Goal: Information Seeking & Learning: Learn about a topic

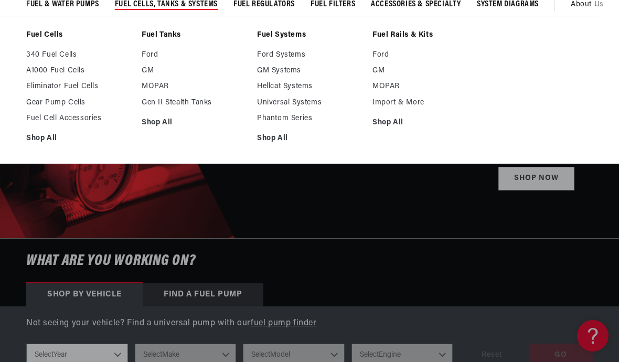
scroll to position [90, 0]
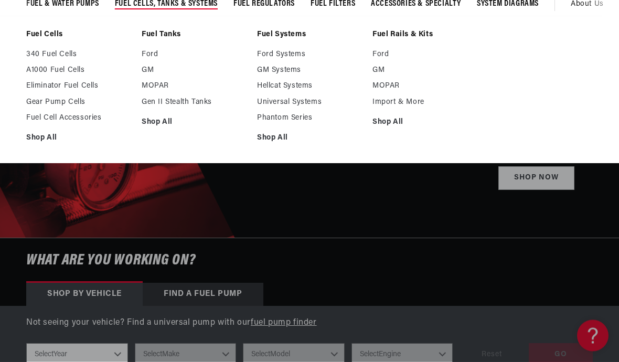
click at [45, 82] on link "Eliminator Fuel Cells" at bounding box center [78, 86] width 105 height 9
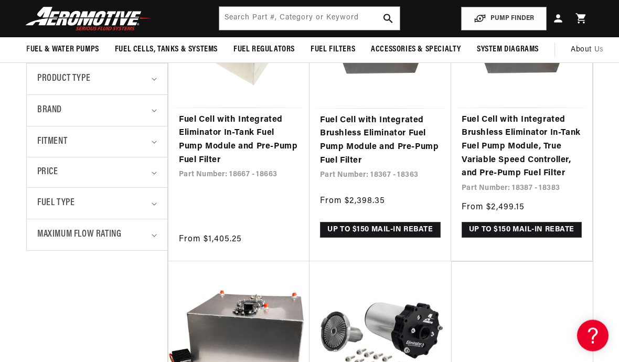
scroll to position [303, 0]
click at [235, 137] on link "Fuel Cell with Integrated Eliminator In-Tank Fuel Pump Module and Pre-Pump Fuel…" at bounding box center [239, 140] width 120 height 54
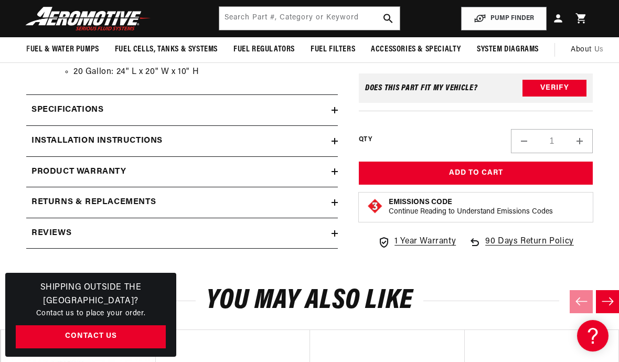
click at [80, 134] on h2 "Installation Instructions" at bounding box center [96, 141] width 131 height 14
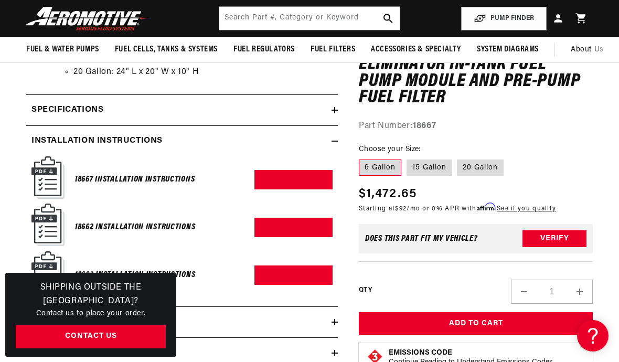
click at [105, 173] on h6 "18667 Installation Instructions" at bounding box center [135, 180] width 120 height 14
click at [180, 173] on h6 "18667 Installation Instructions" at bounding box center [135, 180] width 120 height 14
click at [105, 220] on h6 "18662 Installation Instructions" at bounding box center [135, 227] width 120 height 14
click at [279, 218] on link "Download PDF" at bounding box center [293, 227] width 78 height 19
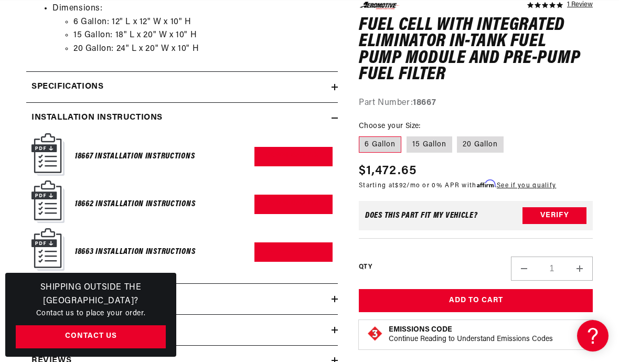
scroll to position [0, 1049]
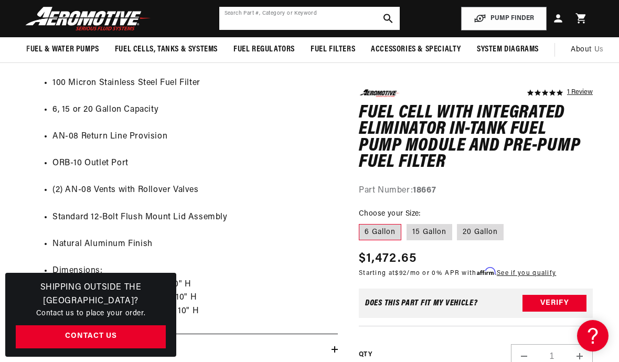
click at [242, 20] on input "text" at bounding box center [309, 18] width 181 height 23
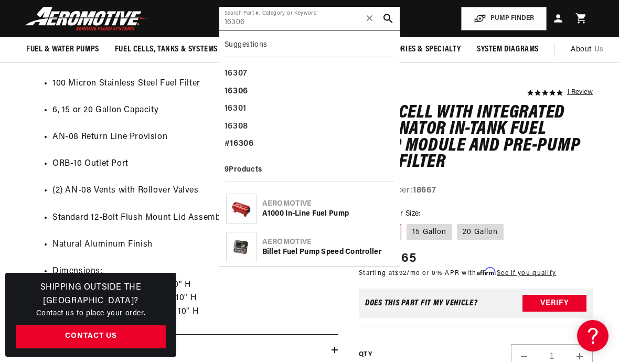
scroll to position [0, 0]
type input "16306"
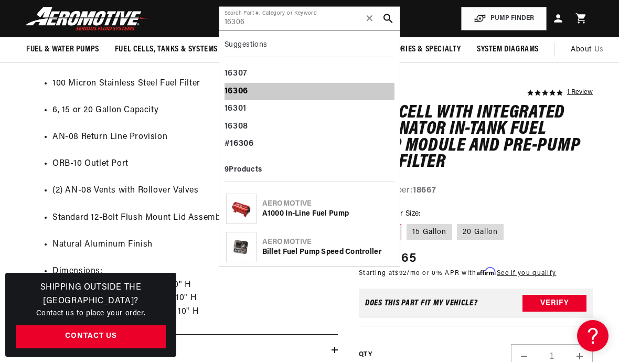
click at [236, 92] on b "16306" at bounding box center [237, 91] width 24 height 8
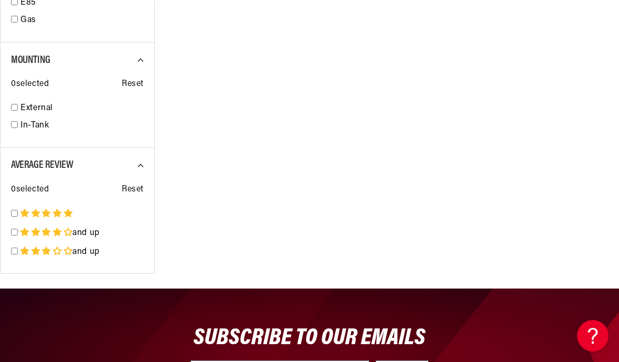
scroll to position [0, 1574]
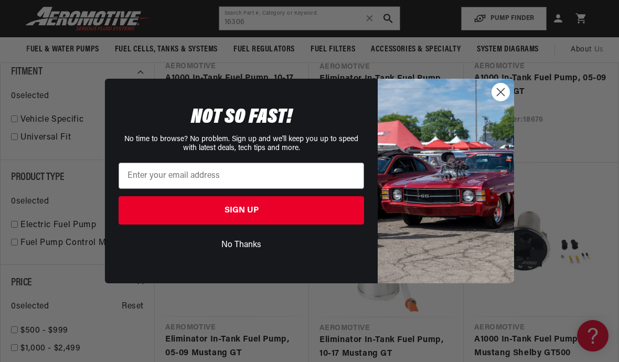
click at [502, 88] on circle "Close dialog" at bounding box center [500, 91] width 17 height 17
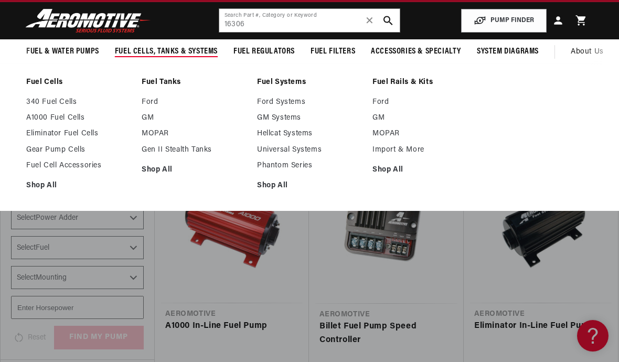
scroll to position [0, 0]
click at [42, 137] on link "Eliminator Fuel Cells" at bounding box center [78, 133] width 105 height 9
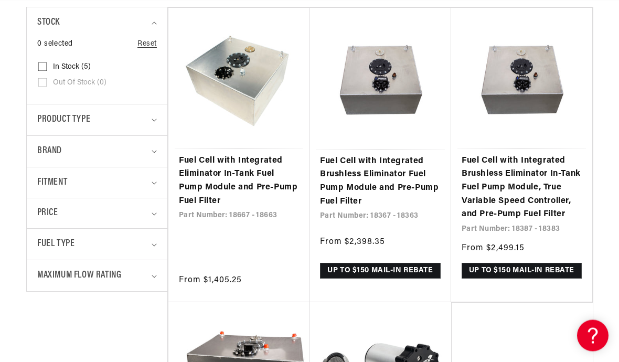
scroll to position [262, 0]
click at [212, 168] on link "Fuel Cell with Integrated Eliminator In-Tank Fuel Pump Module and Pre-Pump Fuel…" at bounding box center [239, 181] width 120 height 54
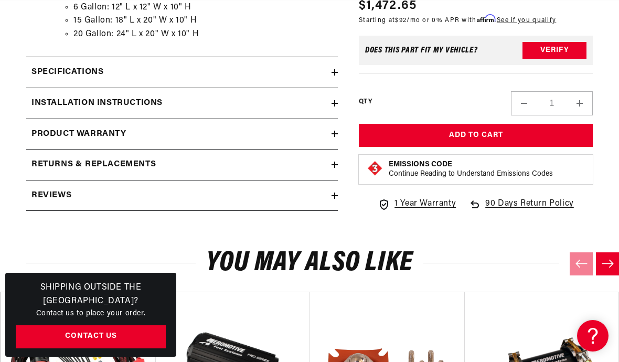
click at [58, 66] on h2 "Specifications" at bounding box center [67, 73] width 72 height 14
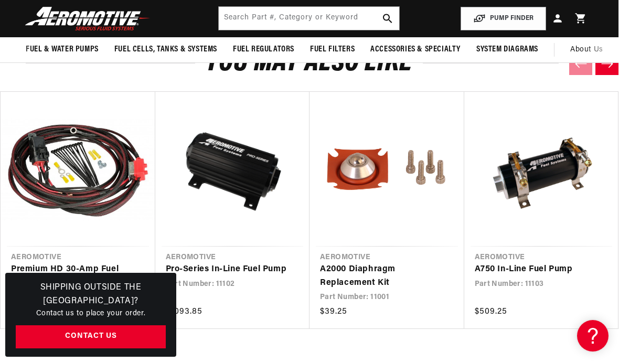
click at [51, 263] on link "Premium HD 30-Amp Fuel Pump Wiring Kit" at bounding box center [72, 276] width 123 height 27
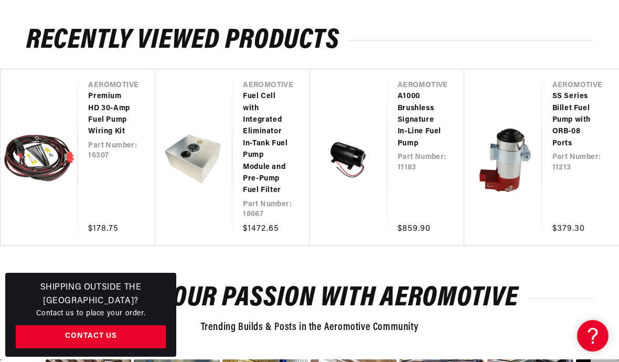
click at [576, 91] on link "SS Series Billet Fuel Pump with ORB-08 Ports" at bounding box center [575, 120] width 46 height 59
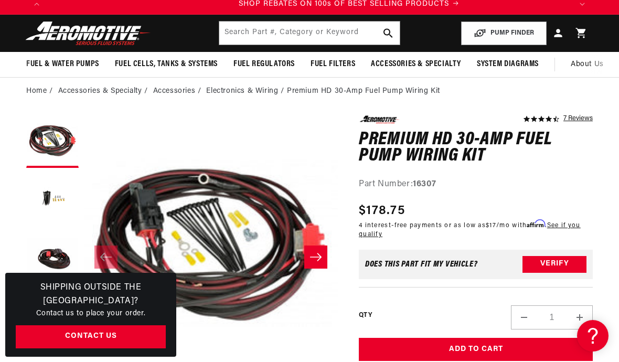
scroll to position [0, 1049]
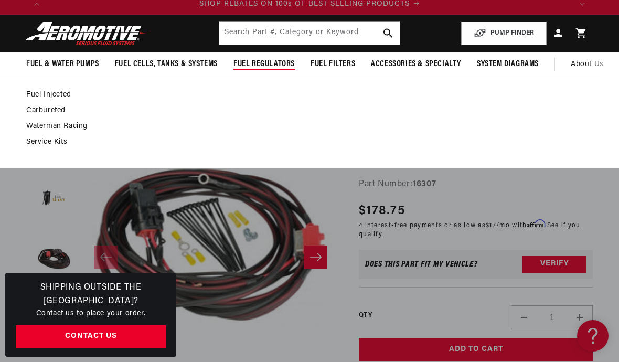
click at [37, 110] on link "Carbureted" at bounding box center [304, 110] width 556 height 9
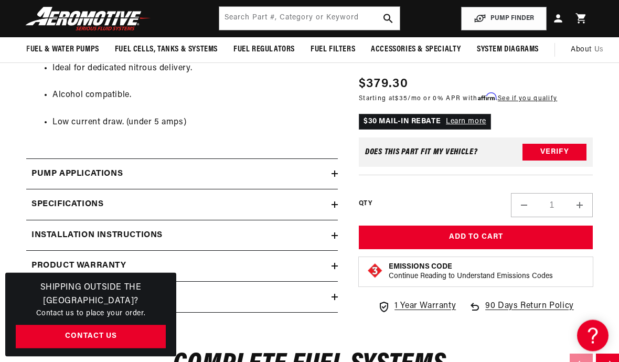
scroll to position [739, 0]
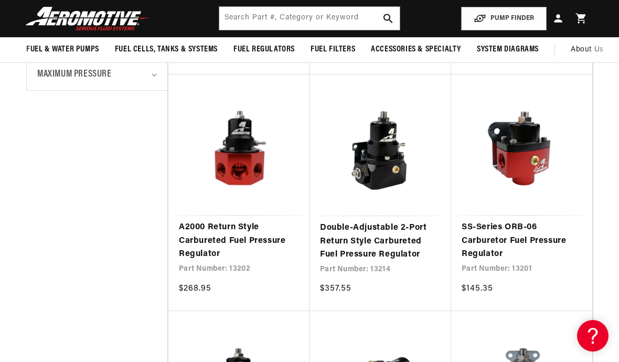
scroll to position [450, 0]
click at [333, 242] on link "Double-Adjustable 2-Port Return Style Carbureted Fuel Pressure Regulator" at bounding box center [380, 242] width 121 height 40
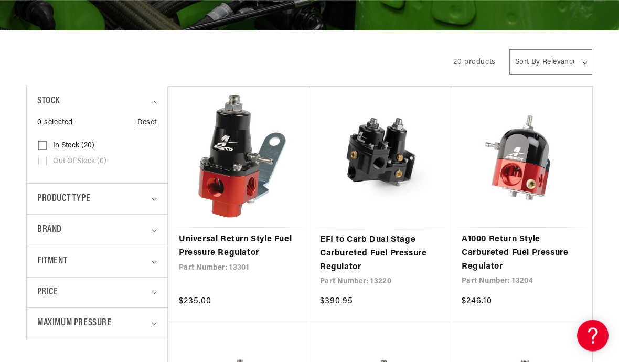
scroll to position [203, 0]
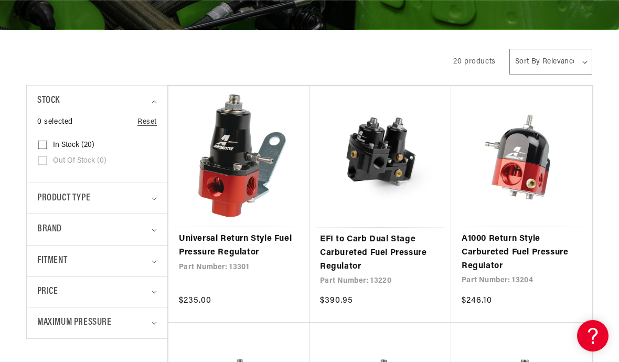
click at [368, 253] on link "EFI to Carb Dual Stage Carbureted Fuel Pressure Regulator" at bounding box center [380, 253] width 121 height 40
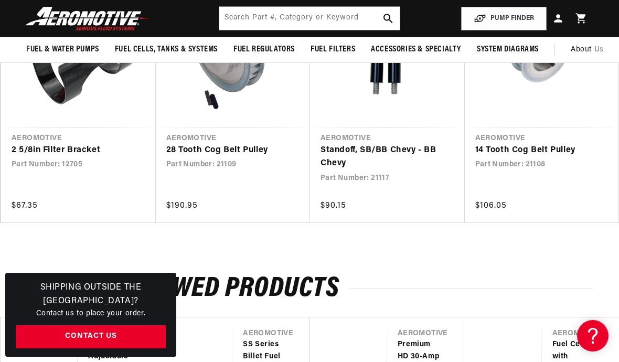
scroll to position [1228, 0]
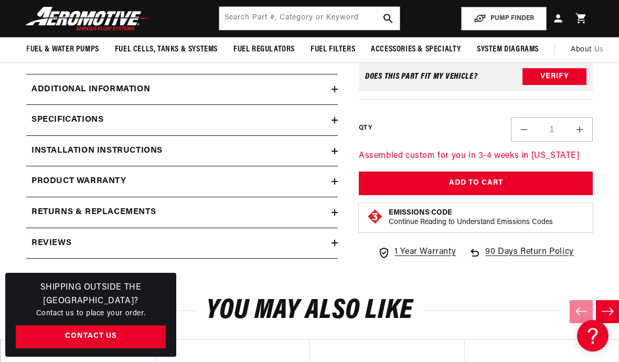
scroll to position [0, 119]
click at [53, 84] on h2 "Additional information" at bounding box center [90, 90] width 119 height 14
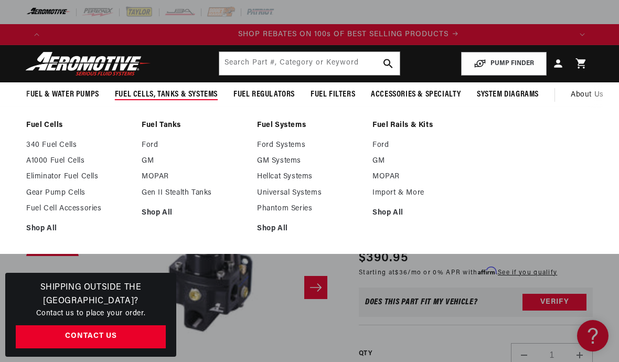
scroll to position [0, 1049]
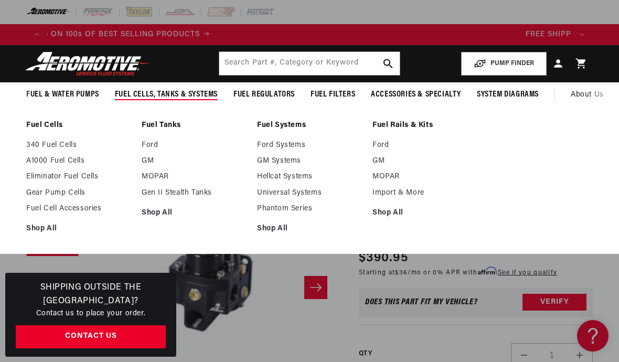
click at [30, 180] on link "Eliminator Fuel Cells" at bounding box center [78, 176] width 105 height 9
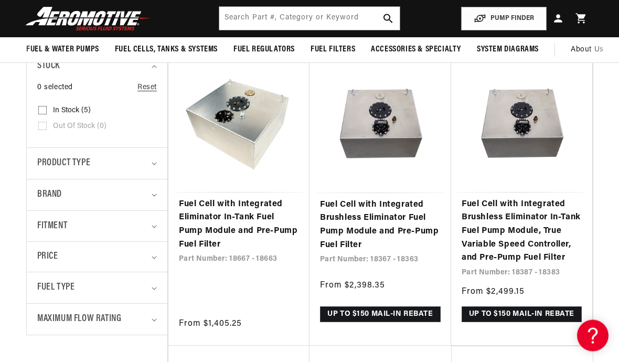
scroll to position [218, 0]
click at [214, 220] on link "Fuel Cell with Integrated Eliminator In-Tank Fuel Pump Module and Pre-Pump Fuel…" at bounding box center [239, 225] width 120 height 54
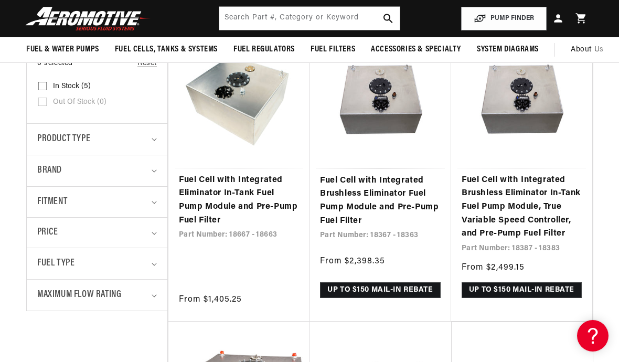
scroll to position [0, 1574]
click at [268, 197] on link "Fuel Cell with Integrated Eliminator In-Tank Fuel Pump Module and Pre-Pump Fuel…" at bounding box center [239, 201] width 120 height 54
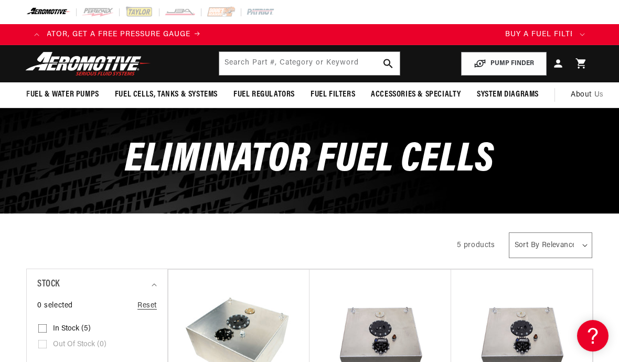
scroll to position [0, 0]
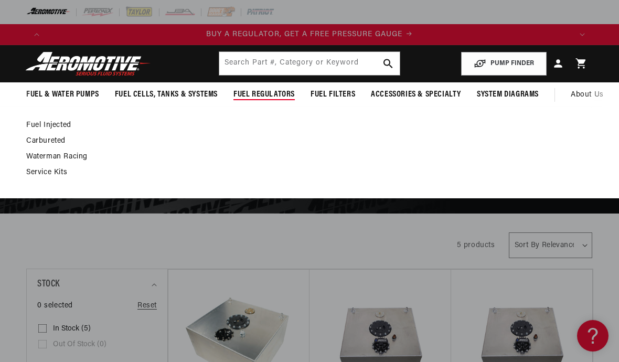
click at [45, 141] on link "Carbureted" at bounding box center [304, 140] width 556 height 9
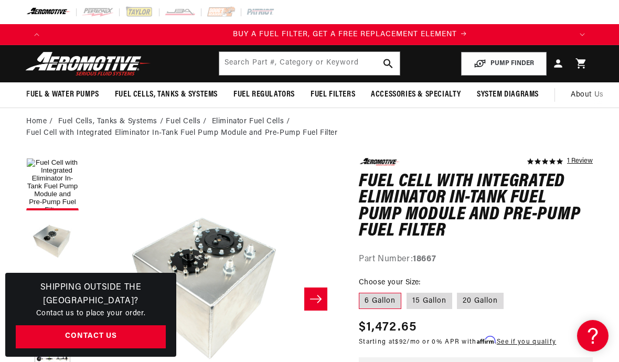
scroll to position [0, 525]
click at [430, 295] on label "15 Gallon" at bounding box center [430, 301] width 46 height 17
click at [407, 291] on input "15 Gallon" at bounding box center [407, 291] width 1 height 1
radio input "true"
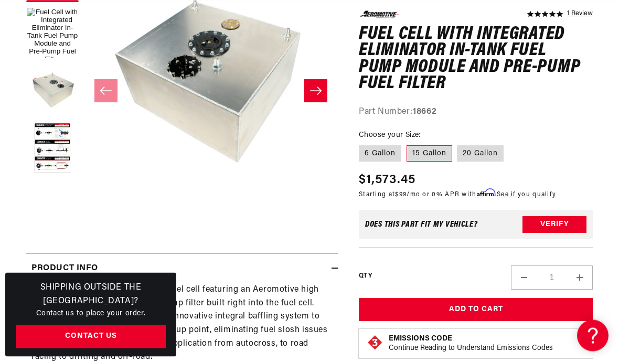
scroll to position [208, 0]
click at [315, 91] on icon "Slide right" at bounding box center [316, 91] width 13 height 10
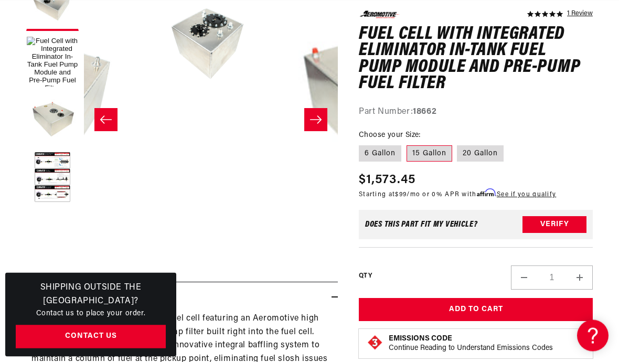
scroll to position [157, 0]
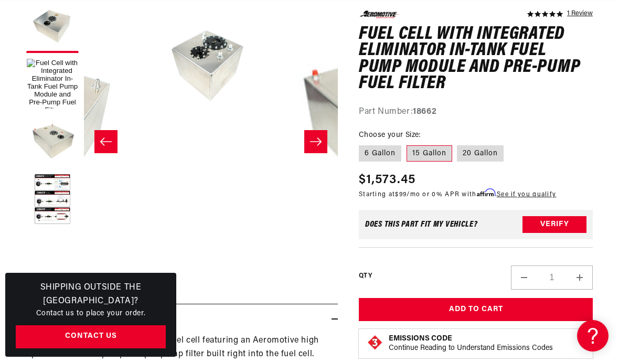
click at [318, 134] on button "Slide right" at bounding box center [315, 141] width 23 height 23
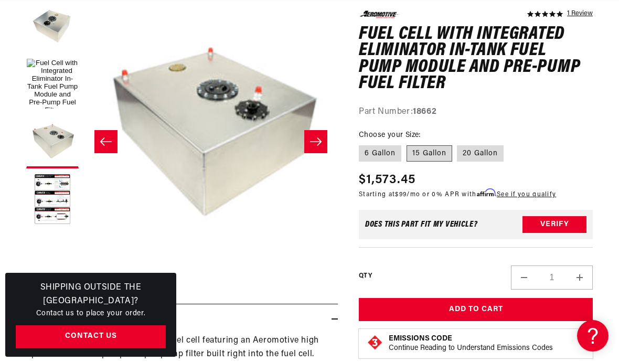
scroll to position [0, 0]
click at [318, 136] on icon "Slide right" at bounding box center [316, 141] width 13 height 10
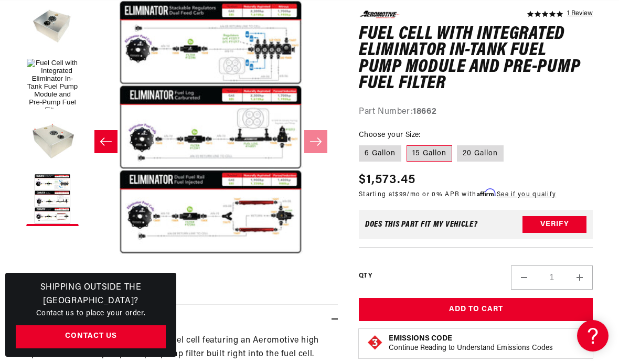
scroll to position [0, 1049]
click at [84, 254] on button "Open media 4 in modal" at bounding box center [84, 254] width 0 height 0
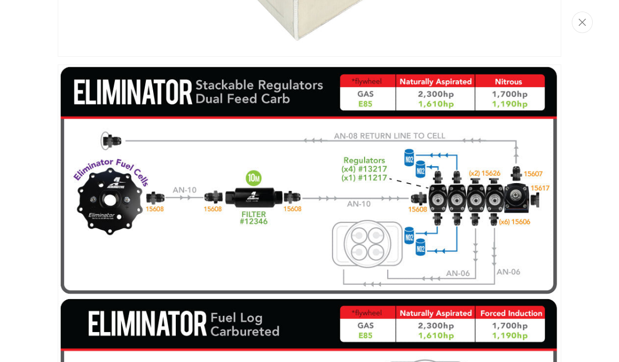
scroll to position [1066, 0]
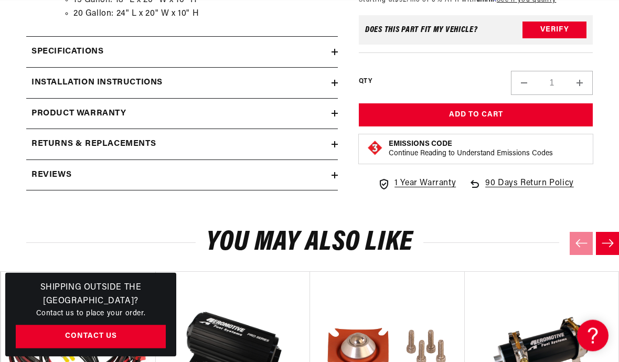
scroll to position [1146, 0]
click at [55, 45] on h2 "Specifications" at bounding box center [67, 52] width 72 height 14
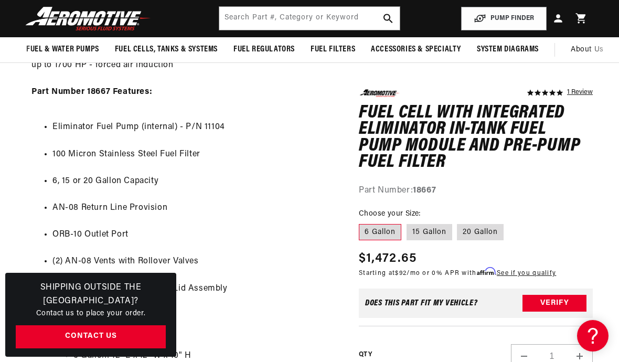
scroll to position [767, 0]
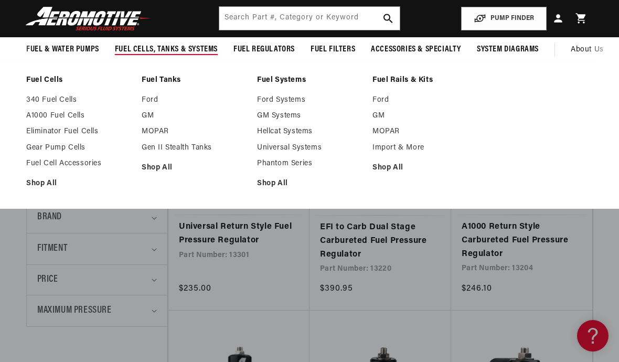
scroll to position [0, 1574]
click at [36, 133] on link "Eliminator Fuel Cells" at bounding box center [78, 131] width 105 height 9
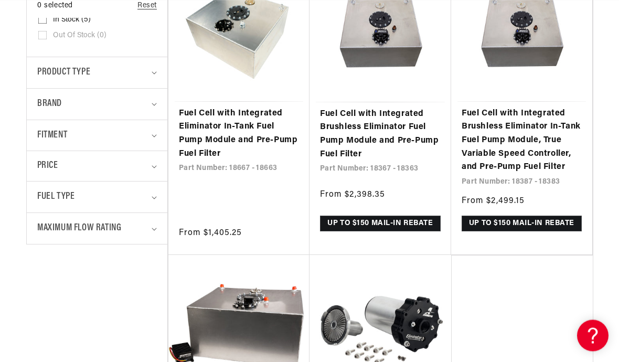
scroll to position [309, 0]
click at [207, 133] on link "Fuel Cell with Integrated Eliminator In-Tank Fuel Pump Module and Pre-Pump Fuel…" at bounding box center [239, 134] width 120 height 54
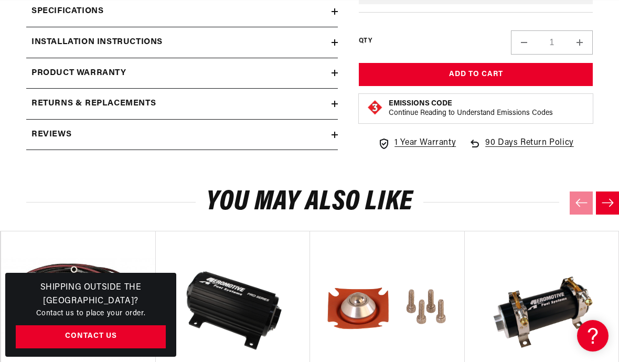
scroll to position [1199, 0]
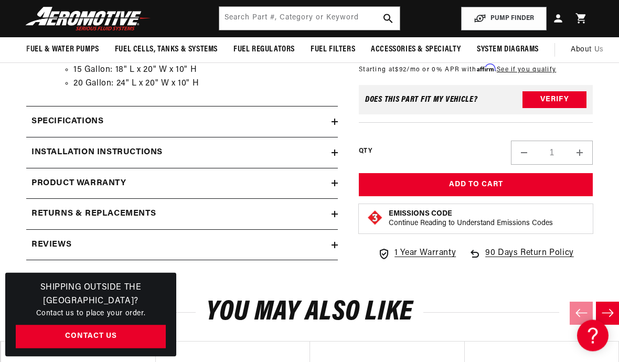
click at [65, 117] on summary "Specifications" at bounding box center [182, 122] width 312 height 30
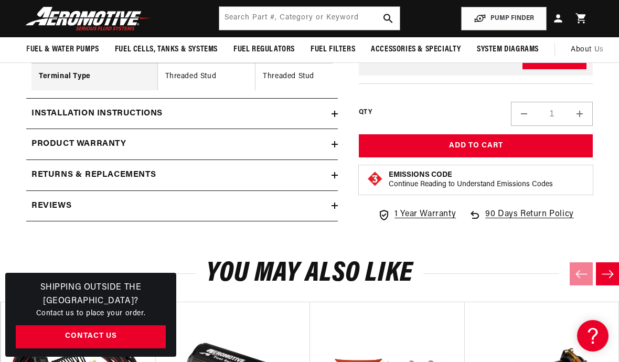
scroll to position [1990, 0]
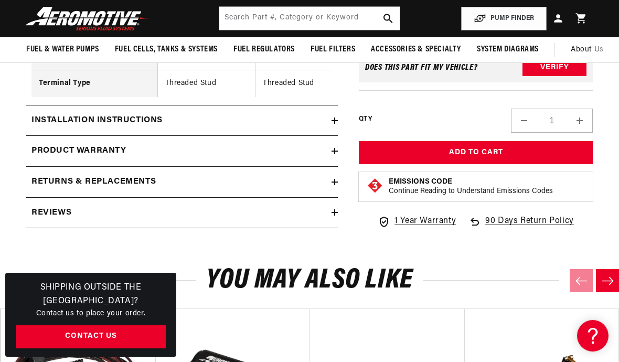
click at [54, 110] on summary "Installation Instructions" at bounding box center [182, 120] width 312 height 30
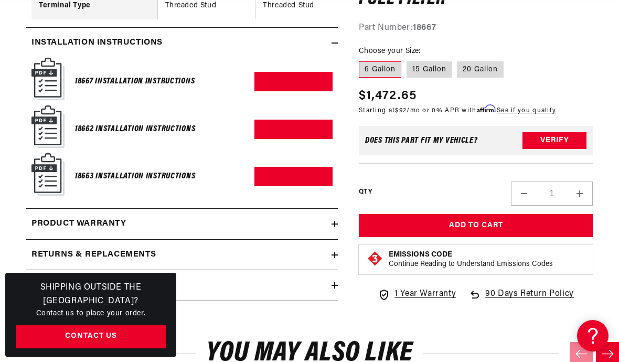
scroll to position [0, 0]
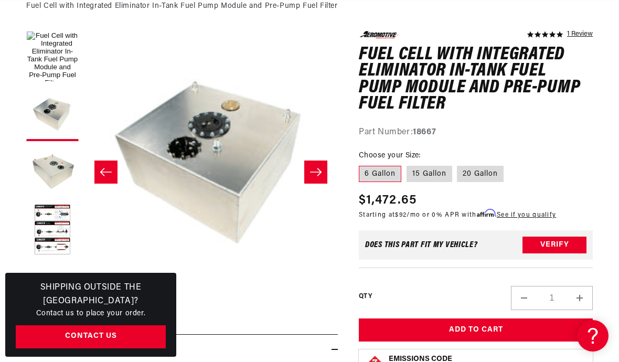
click at [52, 210] on button "Load image 4 in gallery view" at bounding box center [52, 230] width 52 height 52
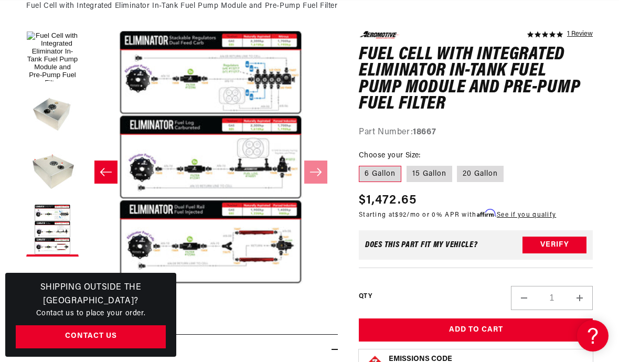
click at [84, 284] on button "Open media 4 in modal" at bounding box center [84, 284] width 0 height 0
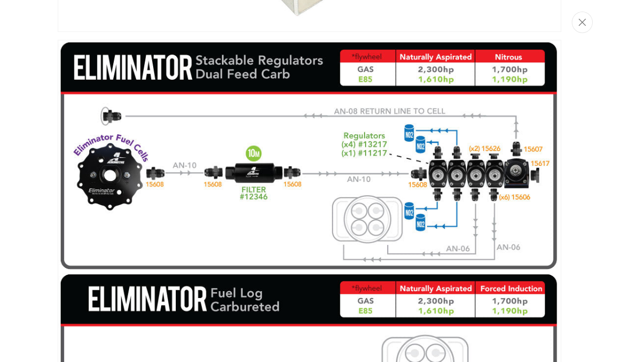
scroll to position [1097, 0]
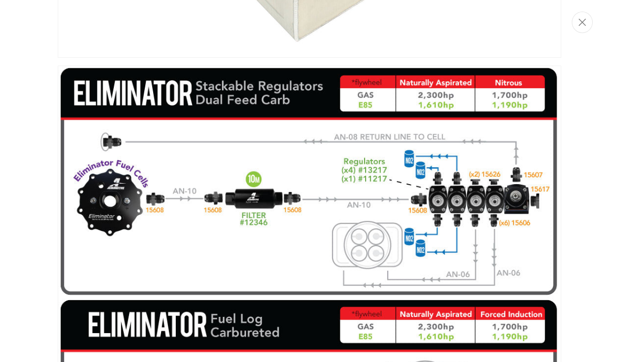
scroll to position [1070, 0]
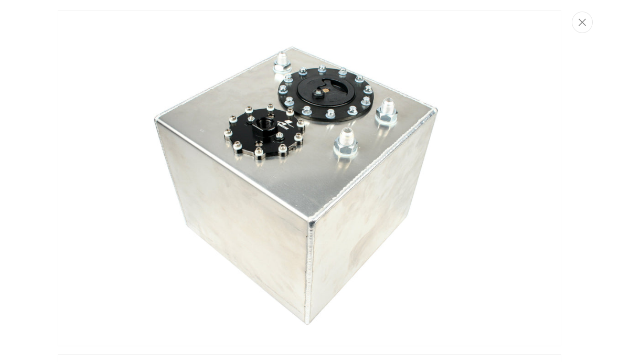
click at [578, 29] on button "Close" at bounding box center [582, 23] width 21 height 22
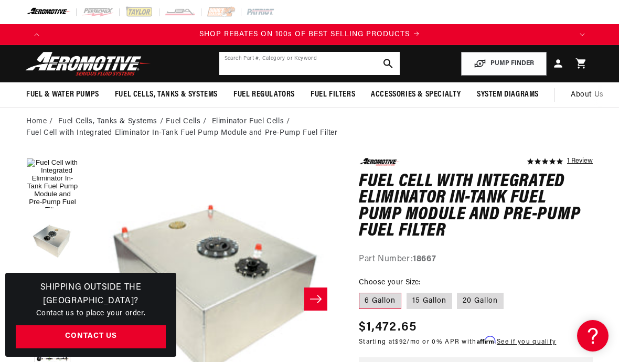
click at [259, 69] on input "text" at bounding box center [309, 63] width 181 height 23
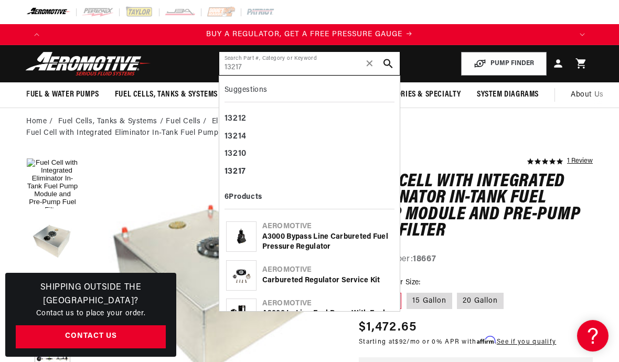
type input "13217"
click at [390, 68] on icon "search button" at bounding box center [388, 63] width 9 height 9
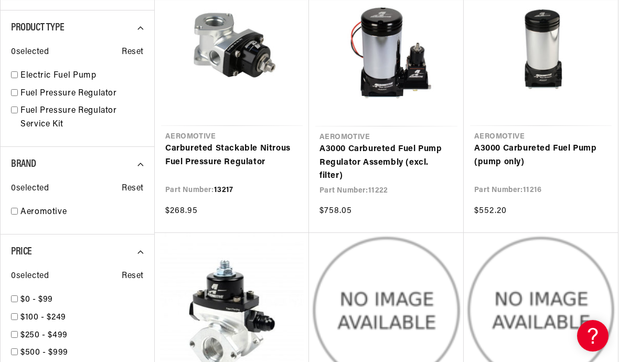
scroll to position [0, 1574]
click at [195, 159] on link "Carbureted Stackable Nitrous Fuel Pressure Regulator" at bounding box center [231, 155] width 133 height 27
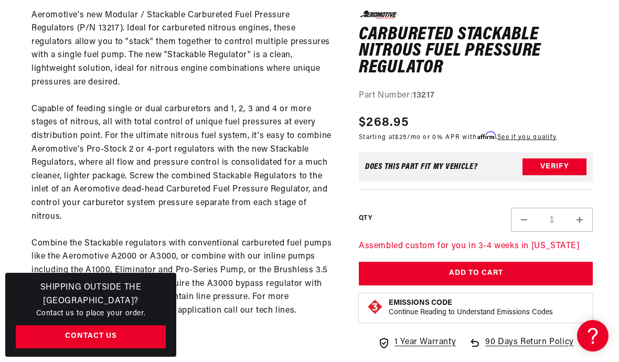
scroll to position [538, 0]
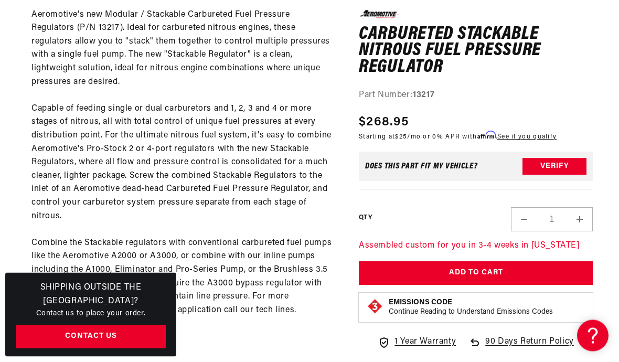
click at [24, 201] on section "0.0 star rating Write a review Carbureted Stackable Nitrous Fuel Pressure Regul…" at bounding box center [309, 193] width 619 height 1192
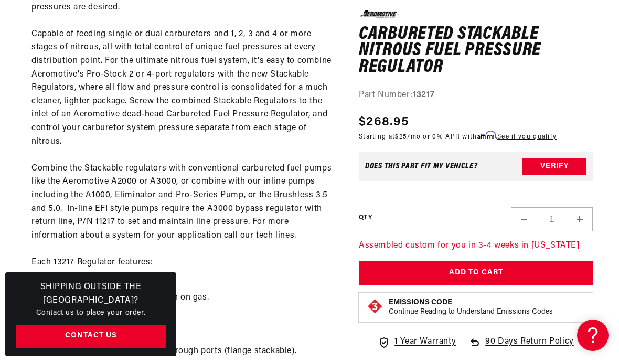
scroll to position [0, 0]
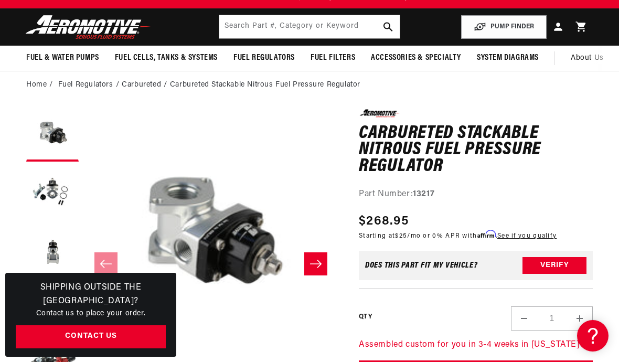
click at [51, 197] on button "Load image 2 in gallery view" at bounding box center [52, 193] width 52 height 52
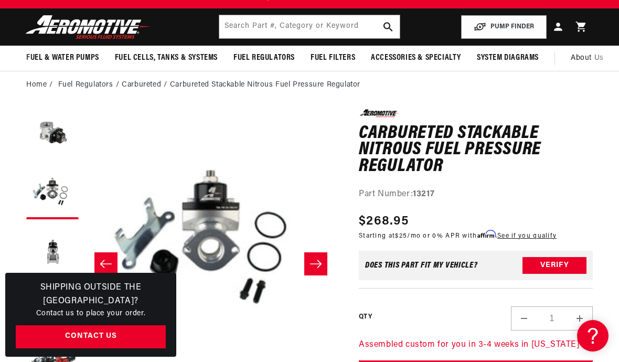
click at [49, 250] on button "Load image 3 in gallery view" at bounding box center [52, 251] width 52 height 52
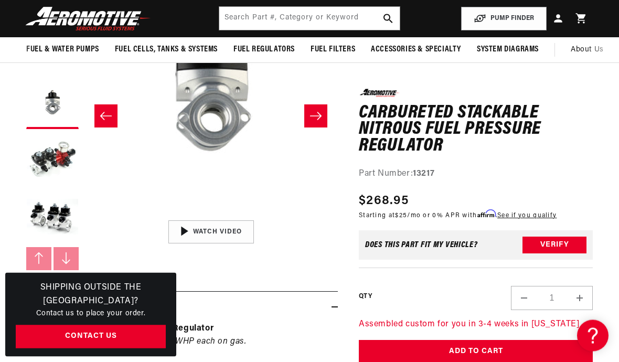
scroll to position [185, 0]
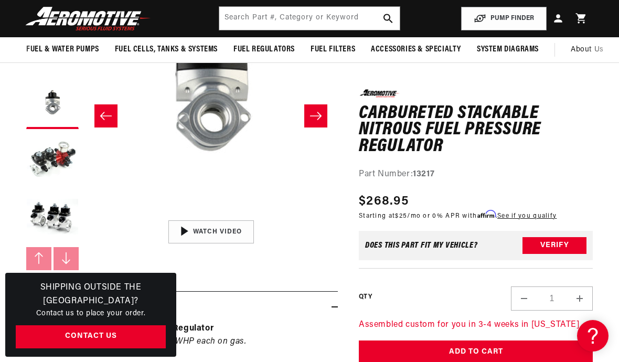
click at [46, 158] on button "Load image 5 in gallery view" at bounding box center [52, 160] width 52 height 52
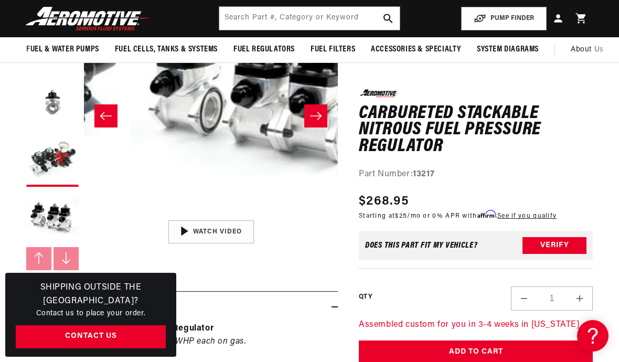
scroll to position [0, 167]
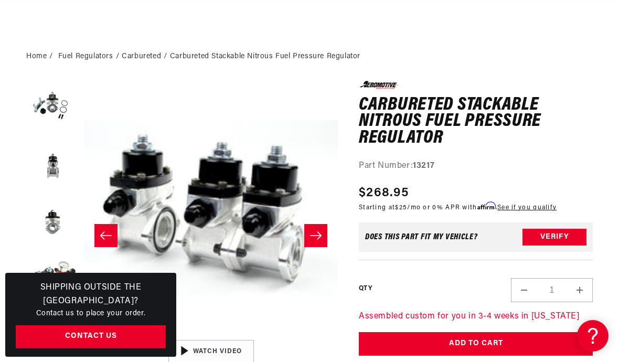
click at [55, 277] on button "Load image 5 in gallery view" at bounding box center [52, 280] width 52 height 52
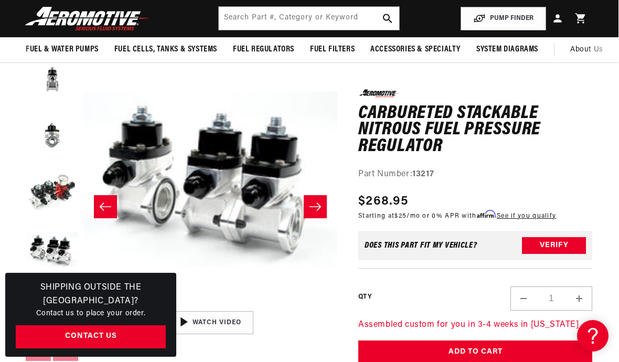
scroll to position [115, 0]
click at [43, 201] on button "Load image 5 in gallery view" at bounding box center [52, 193] width 52 height 52
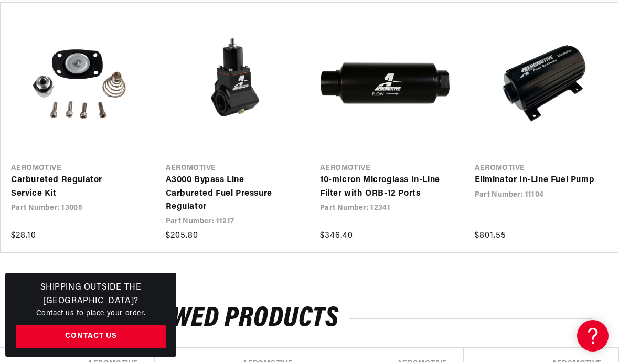
scroll to position [0, 165]
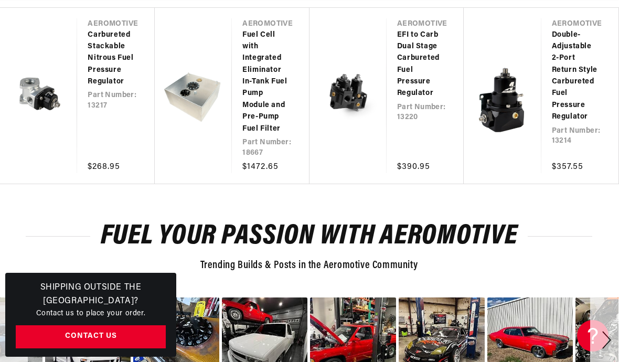
click at [263, 86] on link "Fuel Cell with Integrated Eliminator In-Tank Fuel Pump Module and Pre-Pump Fuel…" at bounding box center [265, 82] width 46 height 106
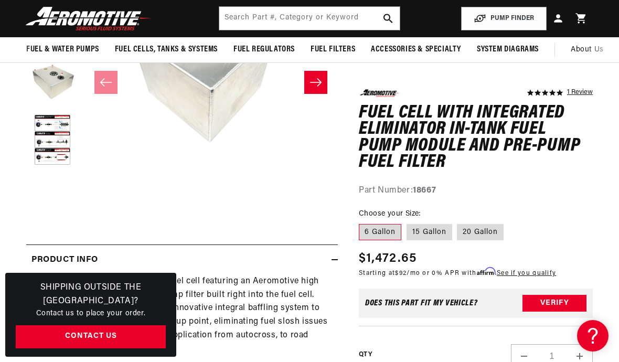
scroll to position [216, 0]
click at [54, 120] on button "Load image 4 in gallery view" at bounding box center [52, 141] width 52 height 52
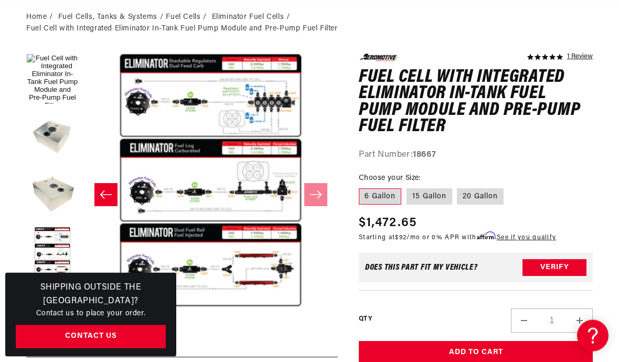
scroll to position [103, 0]
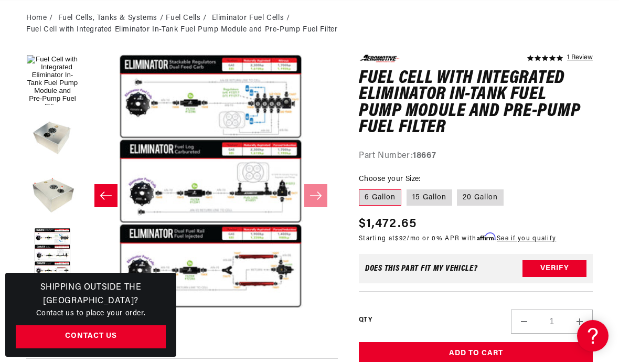
click at [84, 309] on button "Open media 4 in modal" at bounding box center [84, 309] width 0 height 0
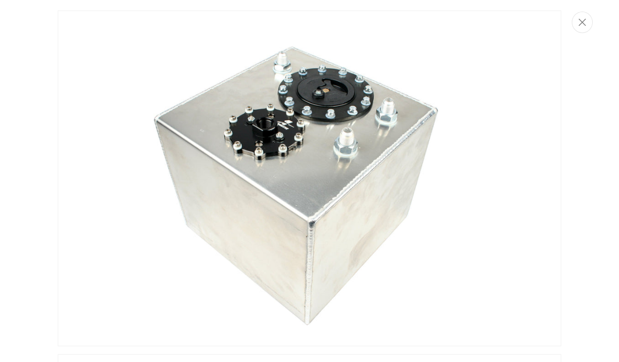
scroll to position [0, 0]
click at [582, 25] on icon "Close" at bounding box center [582, 22] width 7 height 8
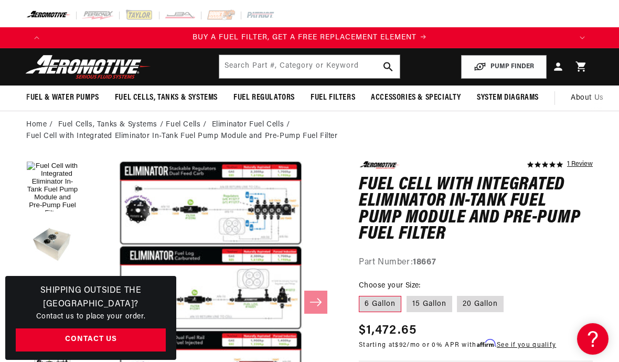
scroll to position [0, 525]
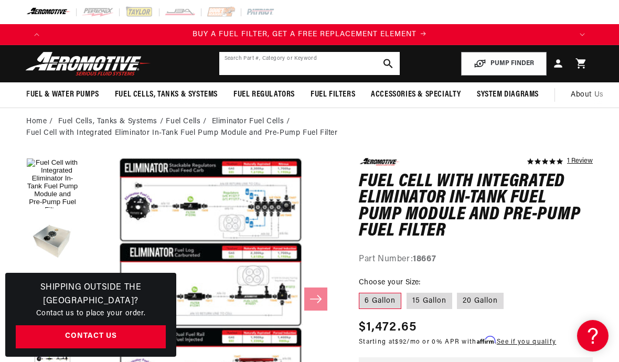
click at [314, 62] on input "text" at bounding box center [309, 63] width 181 height 23
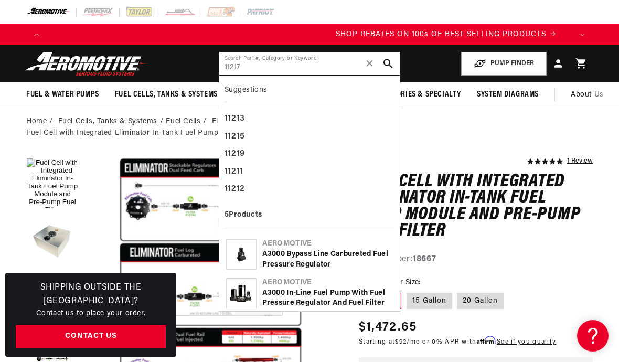
scroll to position [0, 1049]
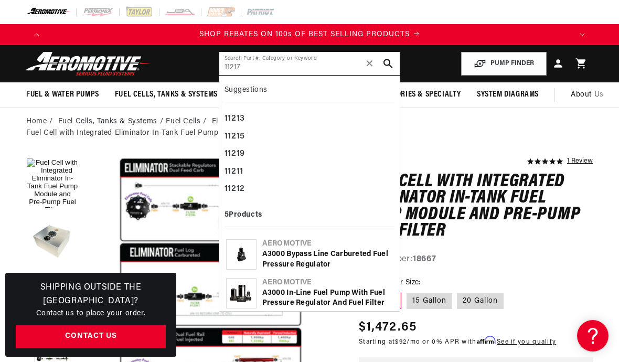
type input "11217"
click at [389, 63] on icon "search button" at bounding box center [388, 63] width 9 height 9
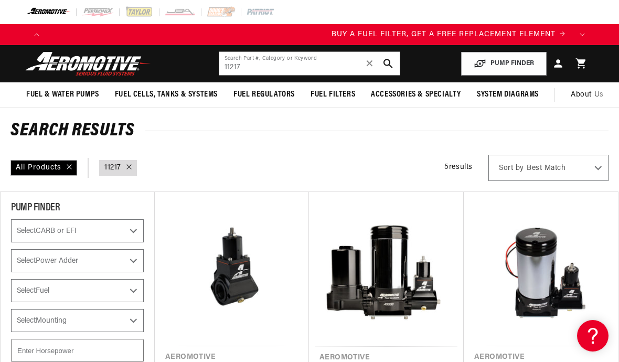
scroll to position [0, 525]
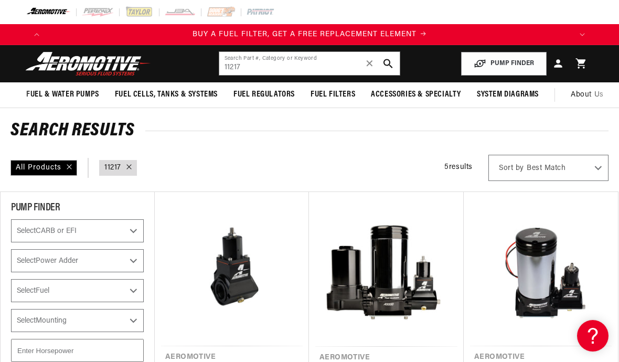
click at [112, 169] on link "query : 11217" at bounding box center [112, 168] width 17 height 12
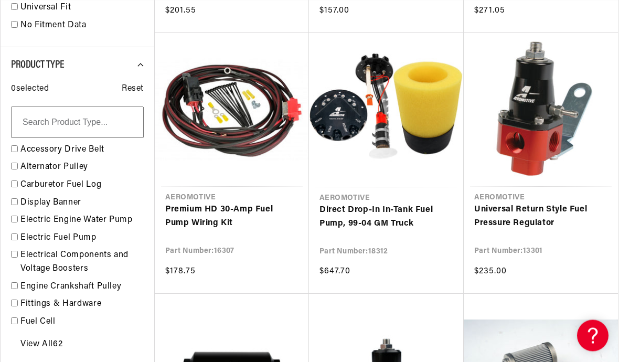
scroll to position [715, 0]
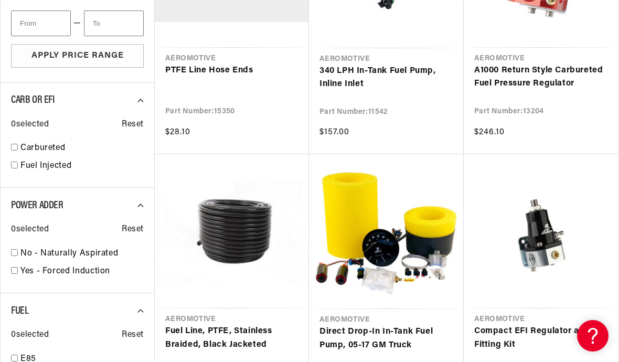
scroll to position [0, 1049]
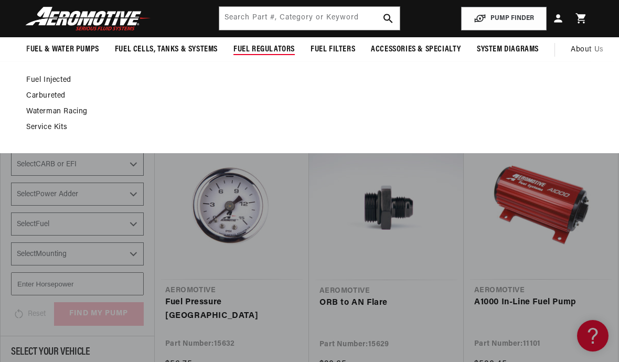
click at [38, 97] on link "Carbureted" at bounding box center [304, 95] width 556 height 9
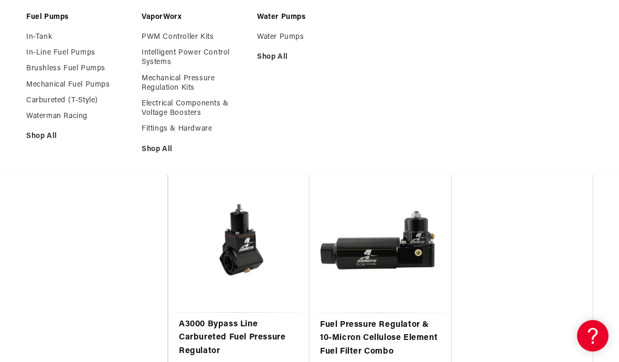
click at [194, 328] on link "A3000 Bypass Line Carbureted Fuel Pressure Regulator" at bounding box center [239, 338] width 120 height 40
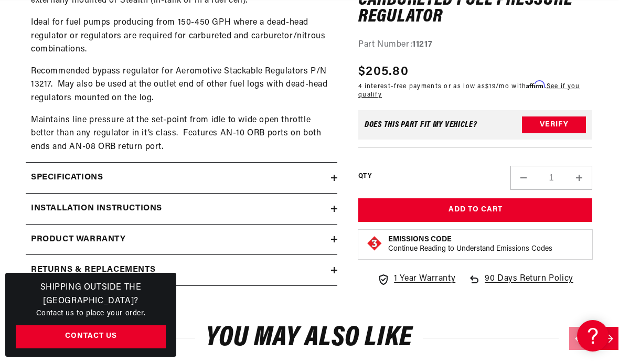
click at [228, 205] on div "Installation Instructions" at bounding box center [178, 209] width 305 height 14
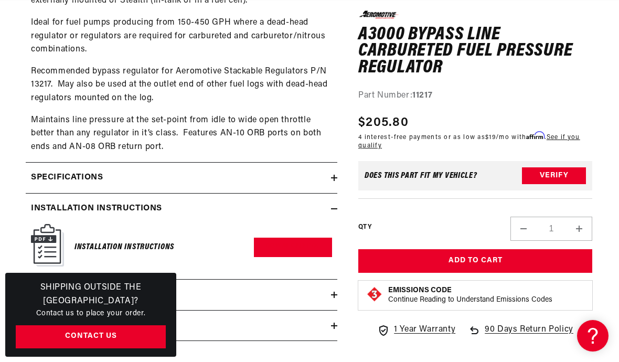
click at [278, 244] on link "Download PDF" at bounding box center [293, 247] width 78 height 19
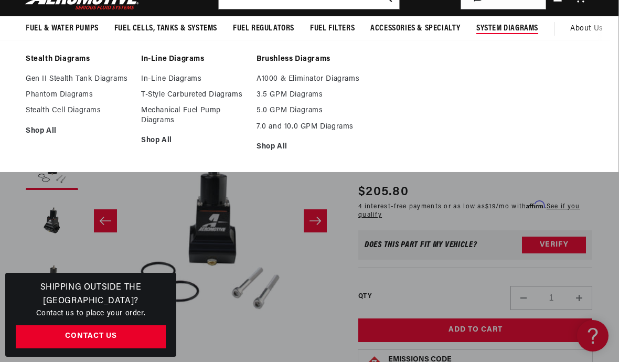
scroll to position [72, 1]
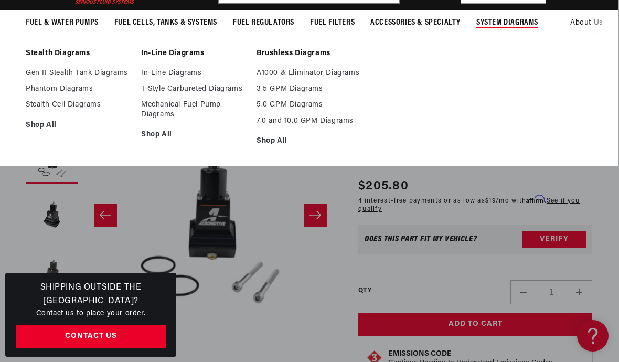
click at [357, 73] on link "A1000 & Eliminator Diagrams" at bounding box center [309, 73] width 105 height 9
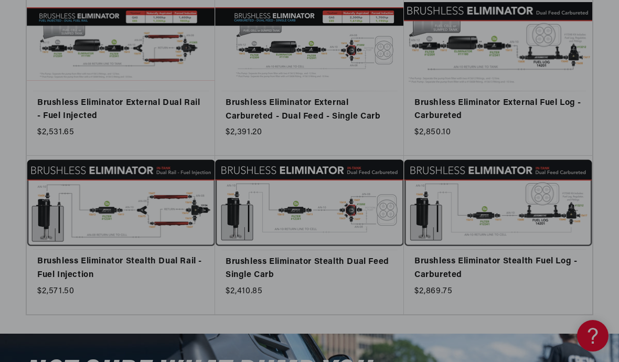
scroll to position [611, 0]
